Goal: Task Accomplishment & Management: Manage account settings

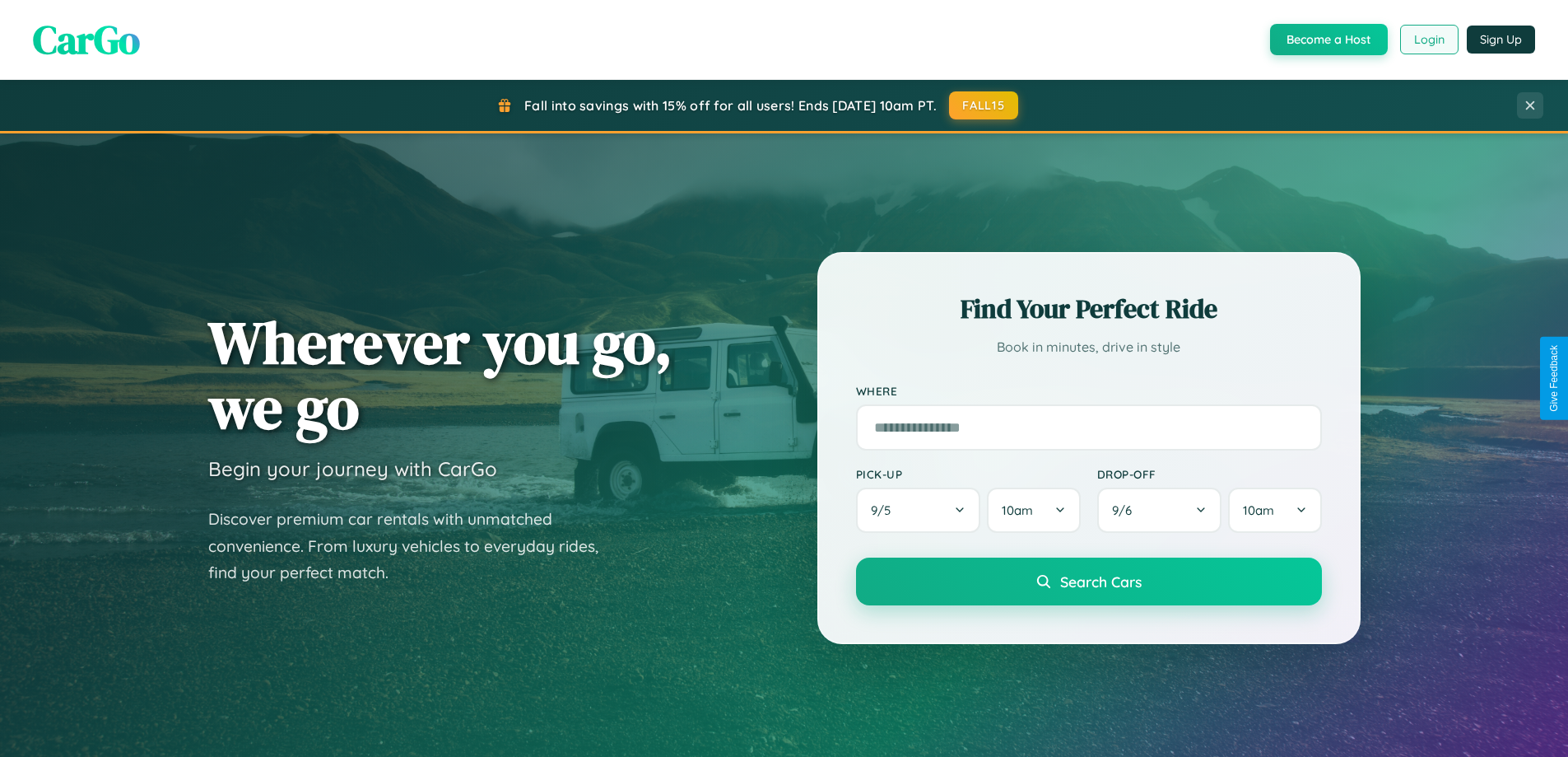
click at [1428, 40] on button "Login" at bounding box center [1429, 39] width 58 height 30
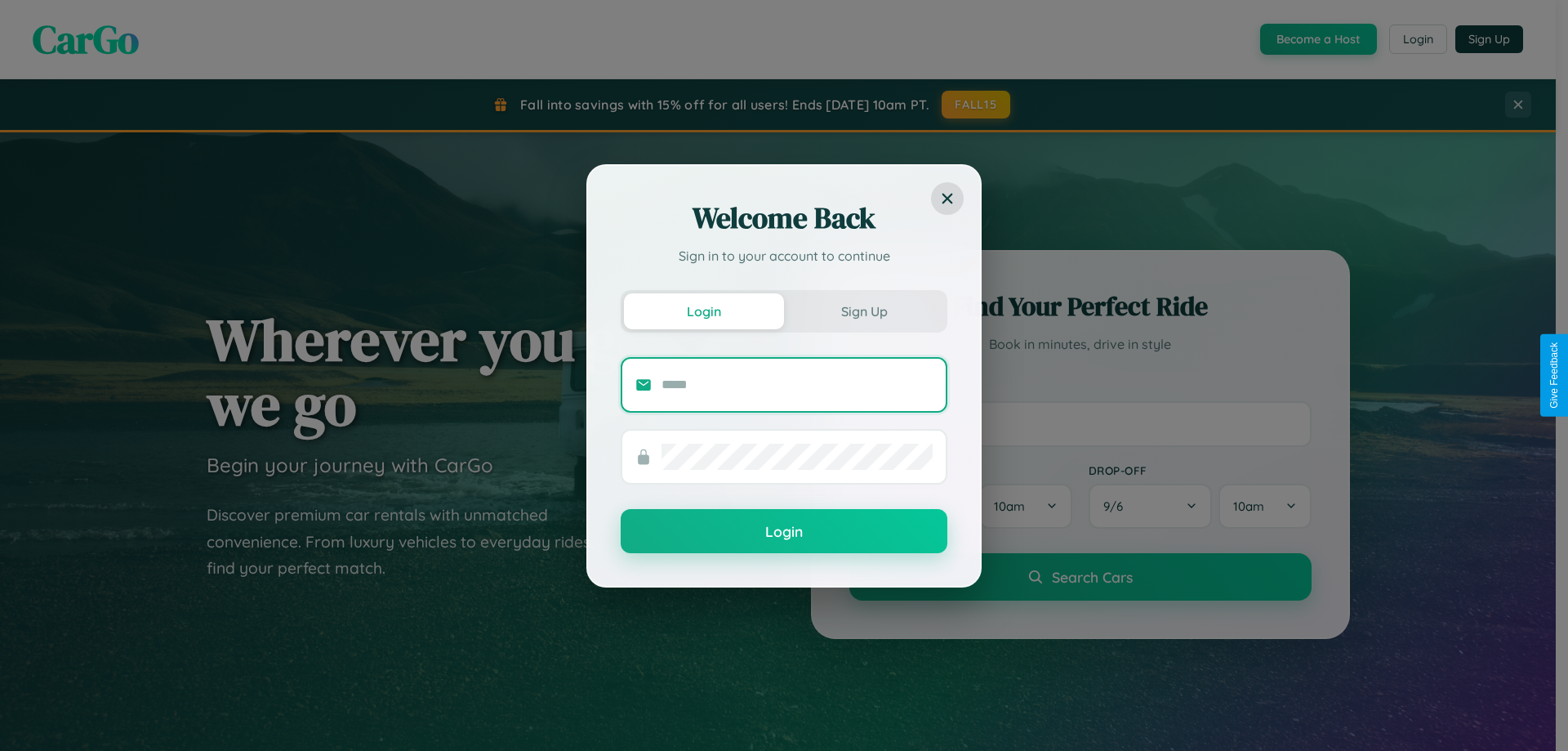
click at [797, 384] on input "text" at bounding box center [797, 384] width 272 height 26
type input "**********"
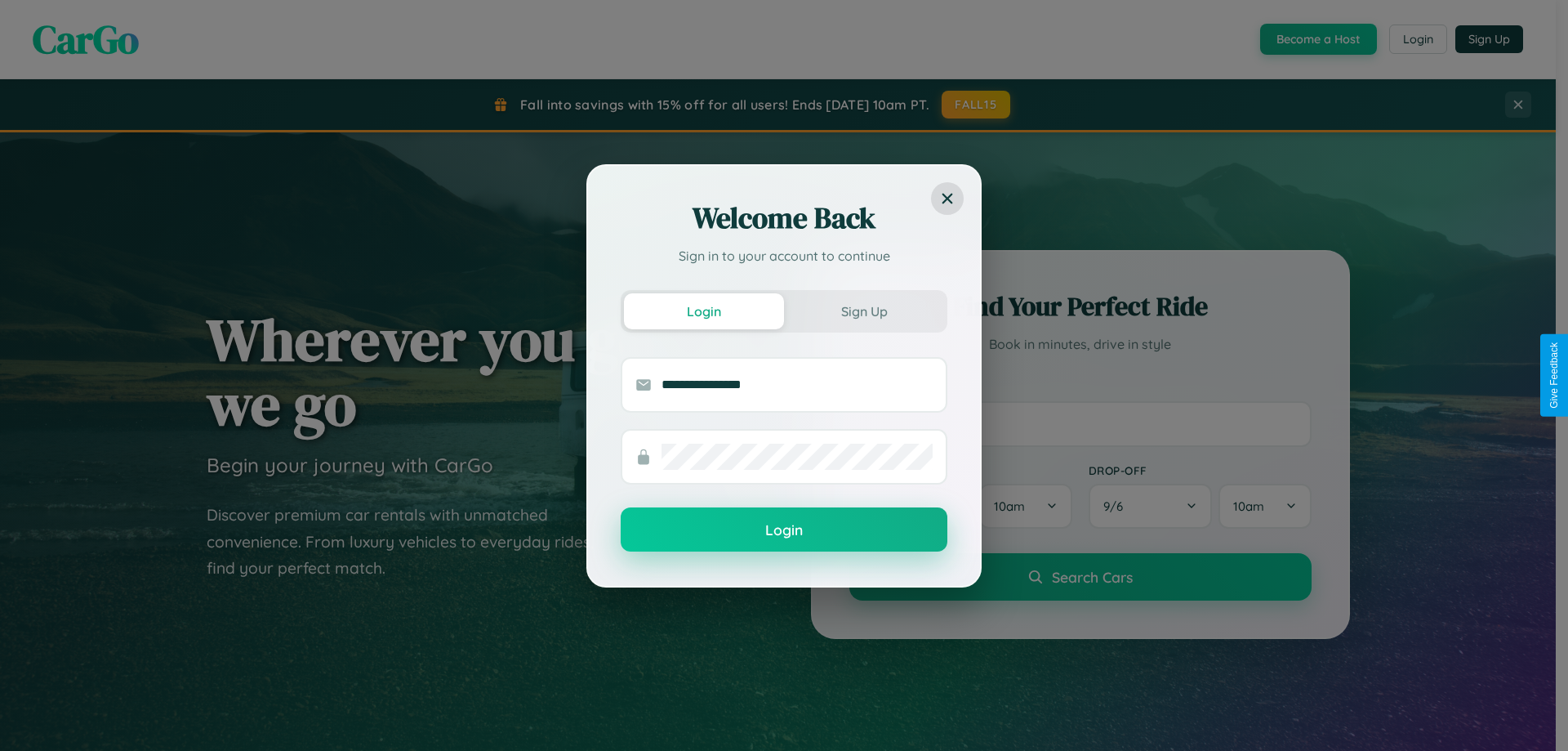
click at [784, 530] on button "Login" at bounding box center [784, 529] width 327 height 44
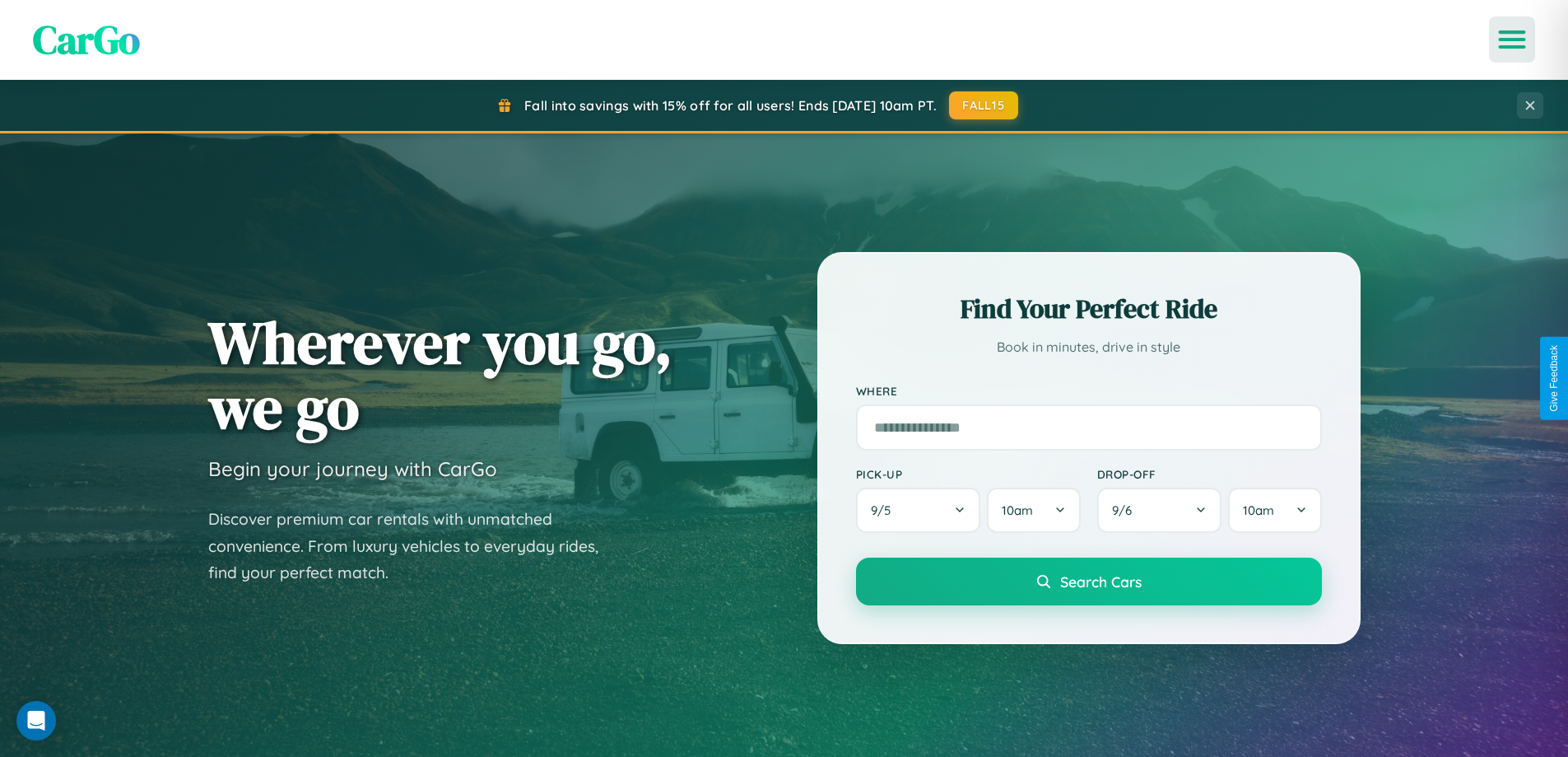
click at [1511, 40] on icon "Open menu" at bounding box center [1512, 40] width 24 height 15
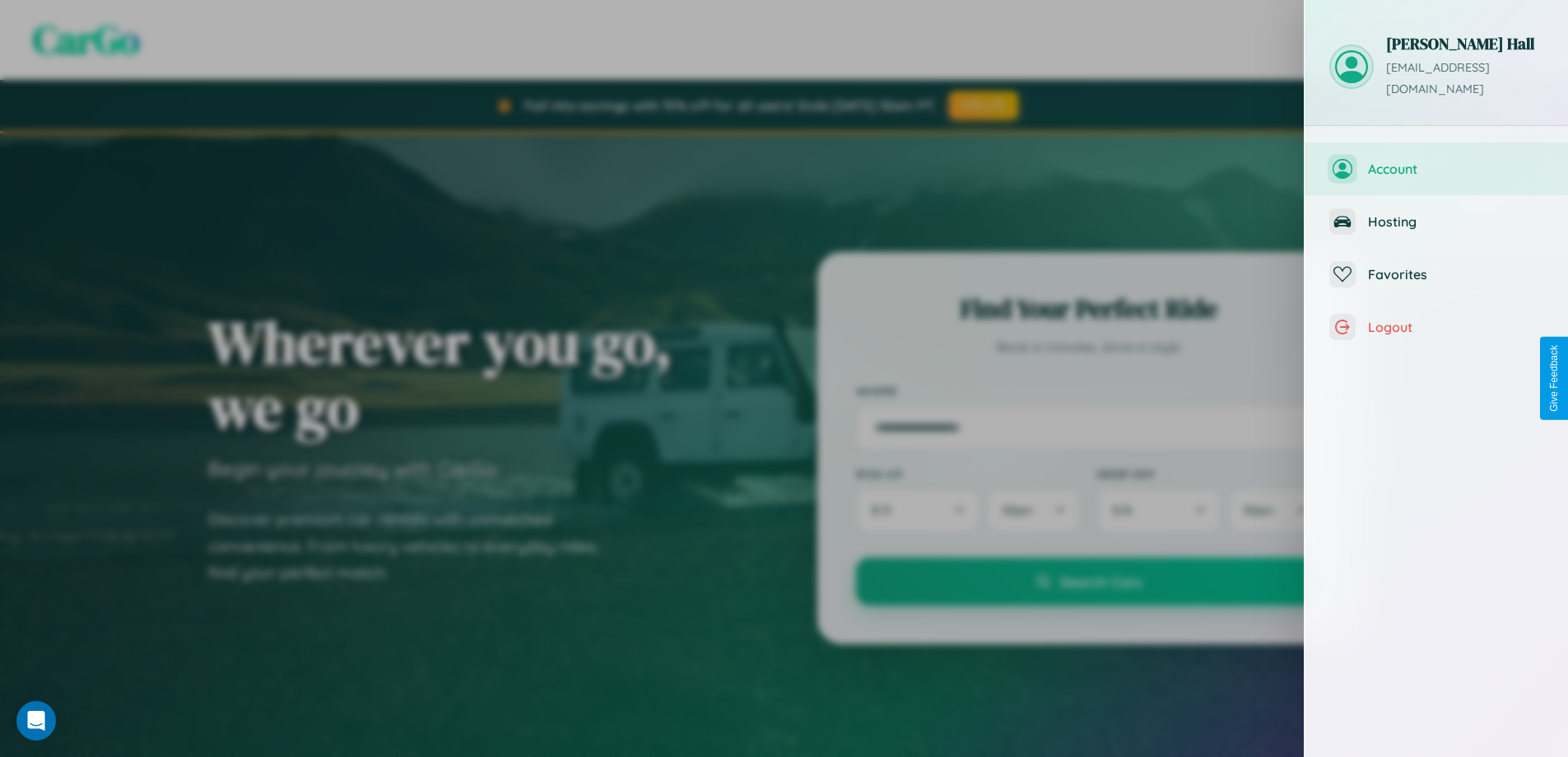
click at [1436, 161] on span "Account" at bounding box center [1456, 168] width 176 height 16
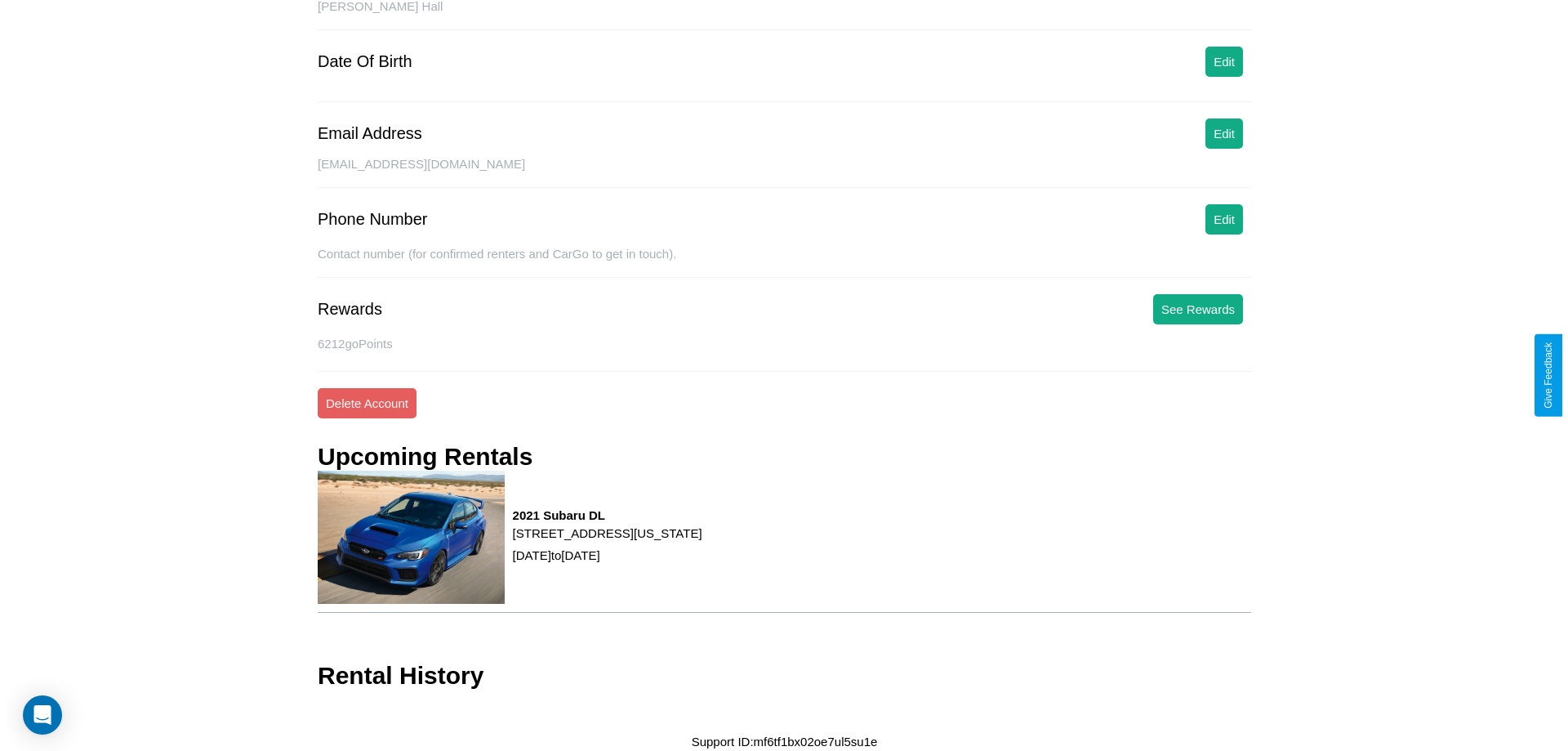
scroll to position [181, 0]
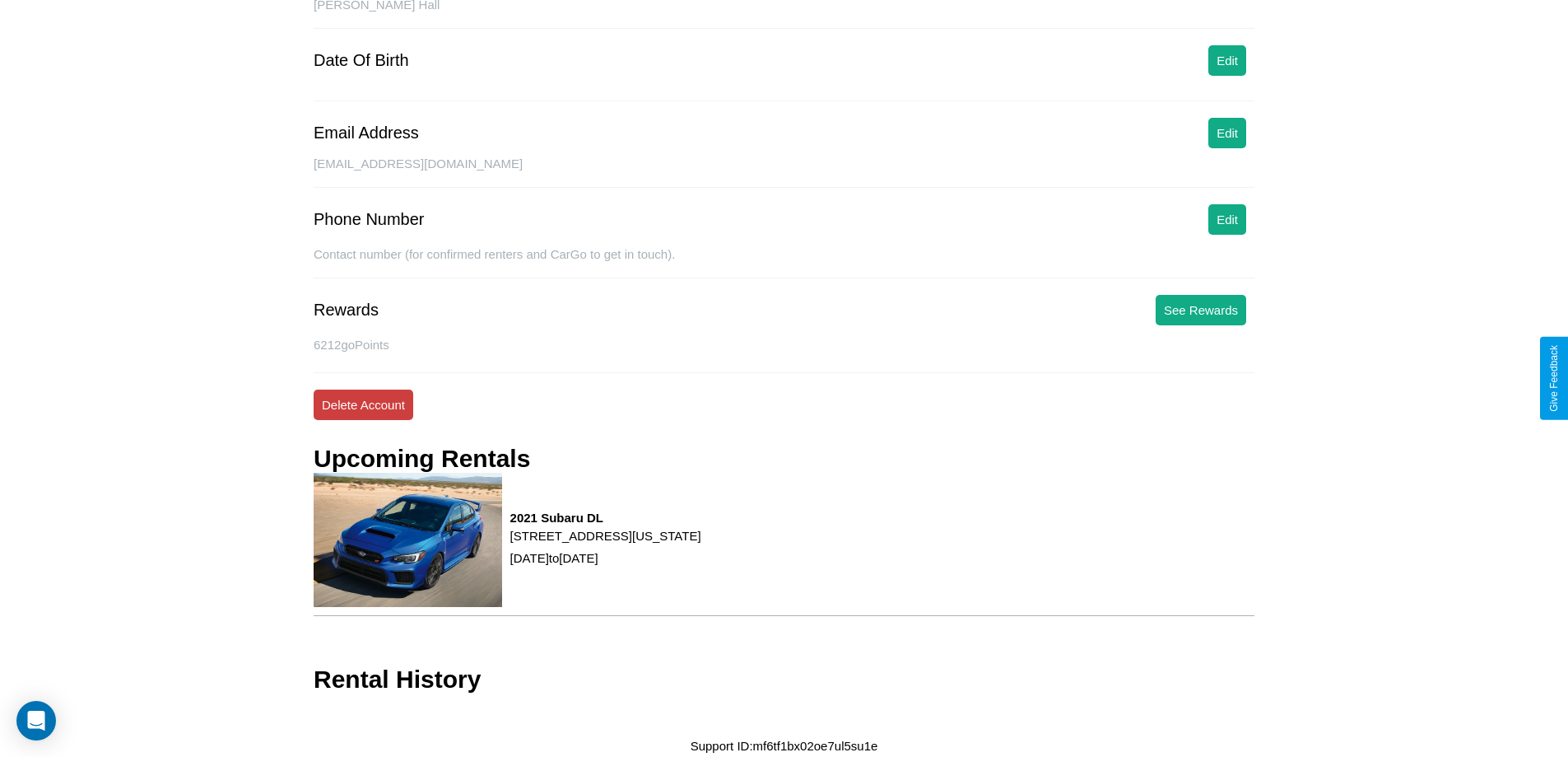
click at [363, 405] on button "Delete Account" at bounding box center [363, 405] width 100 height 30
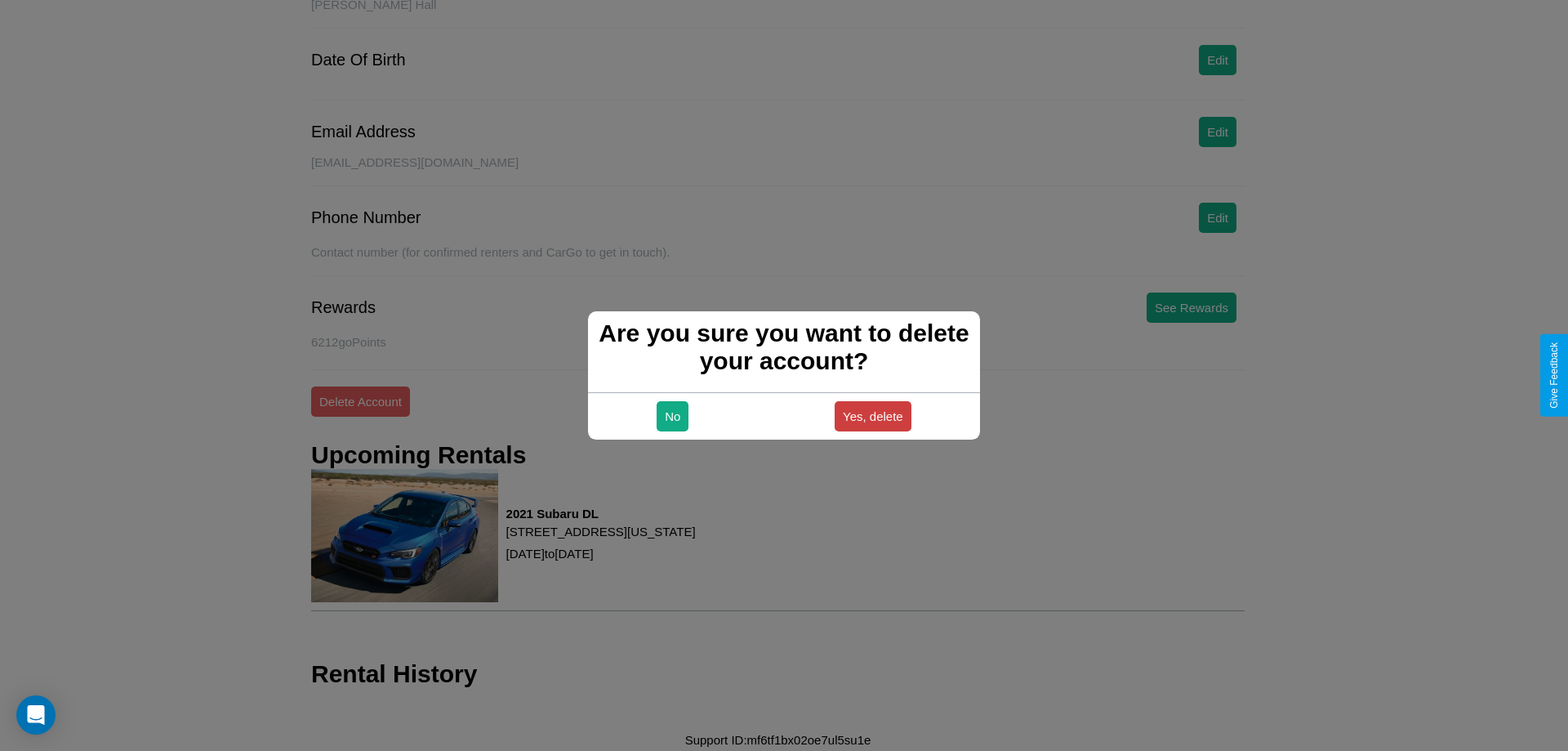
click at [872, 416] on button "Yes, delete" at bounding box center [873, 417] width 77 height 30
